Goal: Find specific page/section: Find specific page/section

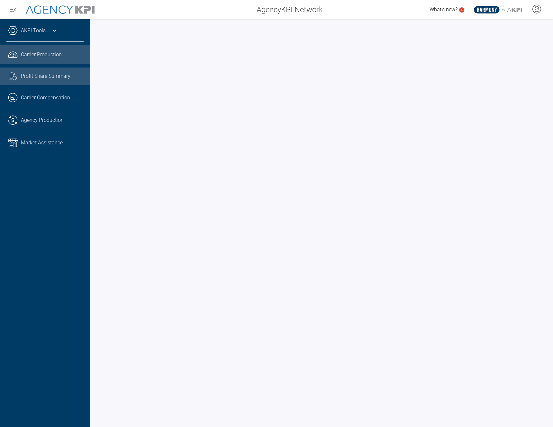
click at [44, 72] on div "Profit Share Summary" at bounding box center [52, 76] width 63 height 8
click at [39, 50] on link ".cls-1{fill:none;stroke:#221f20;stroke-linecap:round;stroke-linejoin:round;stro…" at bounding box center [45, 54] width 90 height 19
